Goal: Information Seeking & Learning: Find specific fact

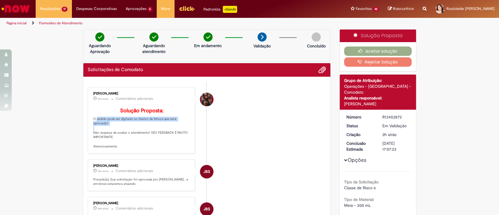
drag, startPoint x: 89, startPoint y: 128, endPoint x: 194, endPoint y: 128, distance: 105.3
click at [194, 128] on li "[PERSON_NAME] 15m atrás 15 minutos atrás Comentários adicionais Solução Propost…" at bounding box center [207, 120] width 239 height 66
copy p "O pedido pode ser digitado no Gestor de Ativos que será aprovado!"
click at [121, 128] on p "Solução Proposta: O pedido pode ser digitado no Gestor de Ativos que será aprov…" at bounding box center [141, 128] width 97 height 41
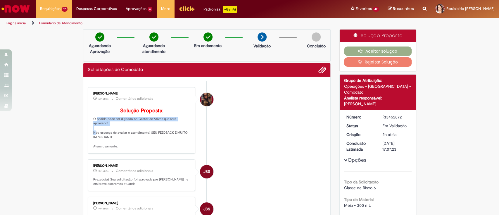
click at [121, 128] on p "Solução Proposta: O pedido pode ser digitado no Gestor de Ativos que será aprov…" at bounding box center [141, 128] width 97 height 41
click at [259, 102] on li "[PERSON_NAME] 35m atrás 35 minutos atrás Comentários adicionais Solução Propost…" at bounding box center [207, 120] width 239 height 66
click at [390, 114] on div "R13452872" at bounding box center [396, 117] width 27 height 6
copy div "R13452872"
